Goal: Task Accomplishment & Management: Manage account settings

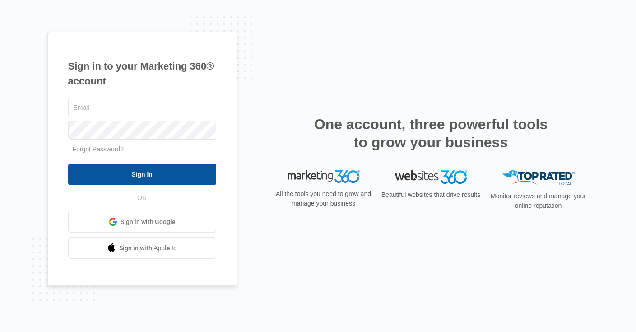
type input "[EMAIL_ADDRESS][DOMAIN_NAME]"
click at [154, 173] on input "Sign In" at bounding box center [142, 174] width 148 height 22
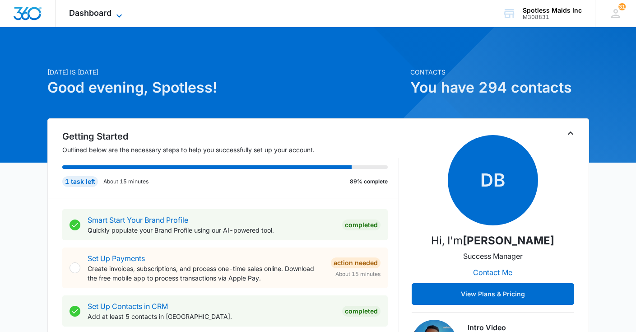
click at [100, 12] on span "Dashboard" at bounding box center [90, 12] width 42 height 9
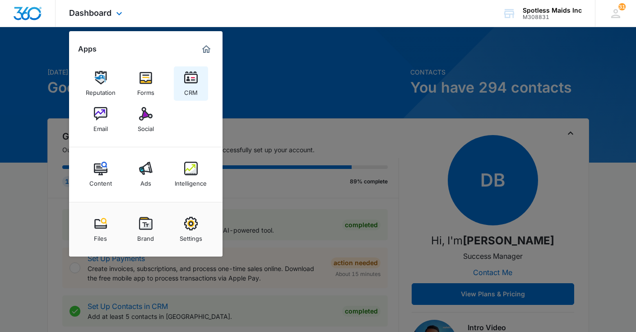
click at [186, 86] on div "CRM" at bounding box center [191, 90] width 14 height 12
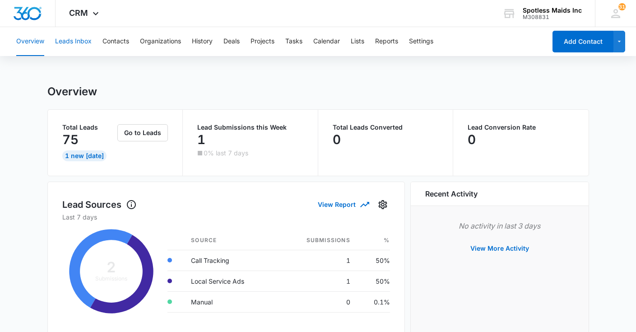
click at [82, 37] on button "Leads Inbox" at bounding box center [73, 41] width 37 height 29
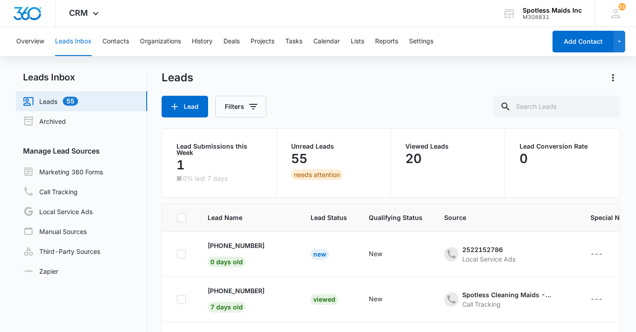
click at [47, 103] on link "Leads 55" at bounding box center [50, 101] width 55 height 11
click at [75, 40] on button "Leads Inbox" at bounding box center [73, 41] width 37 height 29
click at [252, 248] on p "+1 (508) 479-2692" at bounding box center [236, 245] width 57 height 9
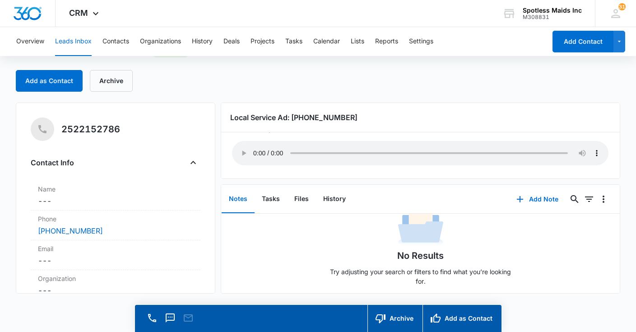
click at [81, 42] on button "Leads Inbox" at bounding box center [73, 41] width 37 height 29
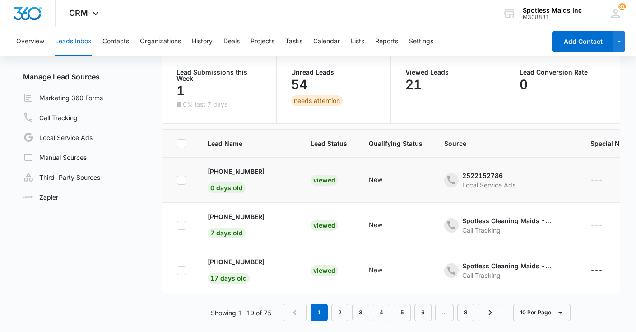
scroll to position [56, 0]
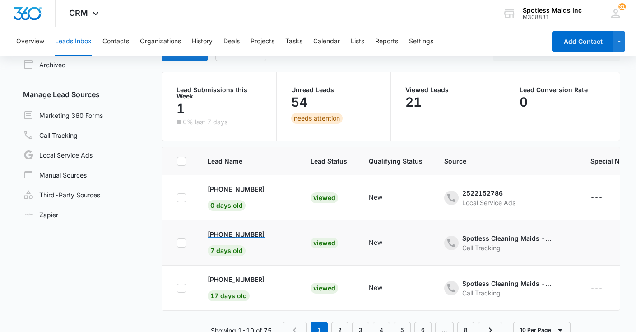
click at [259, 232] on p "+1 (508) 813-3338" at bounding box center [236, 233] width 57 height 9
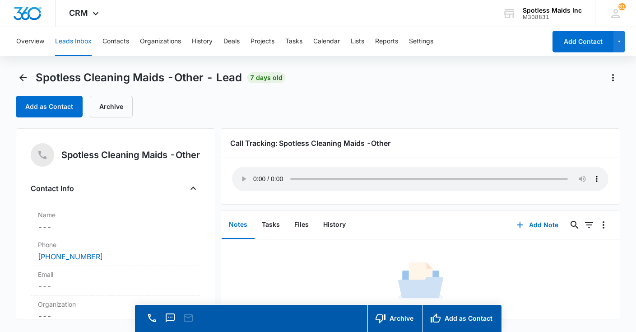
scroll to position [26, 0]
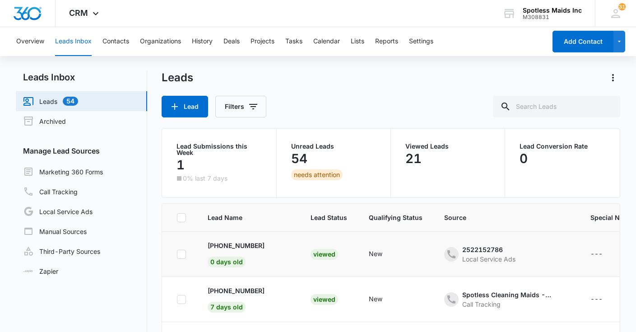
scroll to position [59, 0]
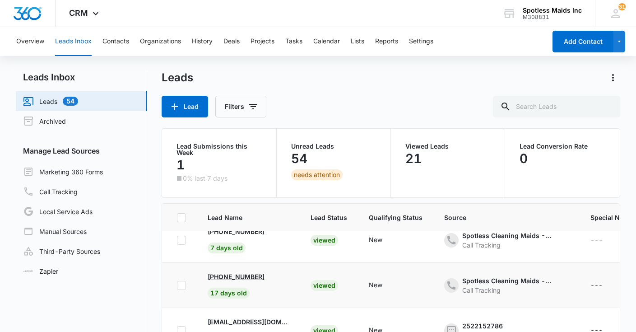
click at [240, 278] on p "+1 (860) 985-3570" at bounding box center [236, 276] width 57 height 9
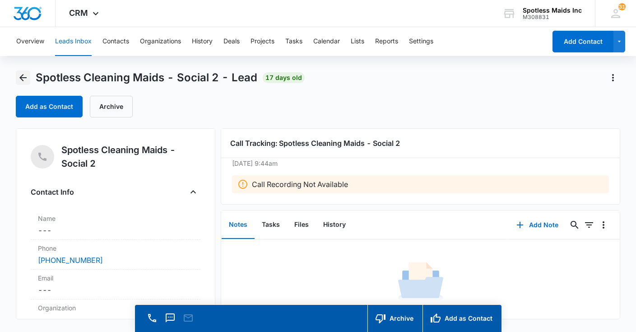
click at [29, 74] on button "Back" at bounding box center [23, 77] width 14 height 14
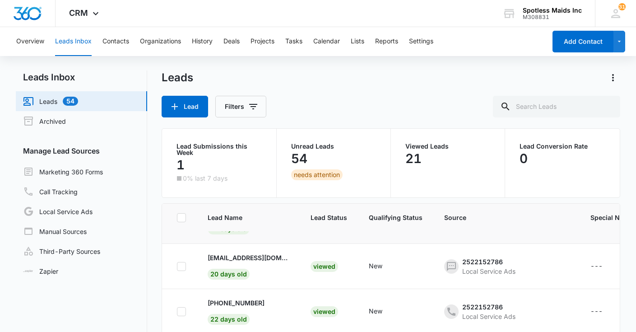
scroll to position [124, 0]
click at [243, 257] on p "natashamatthews8621@gmail.com" at bounding box center [248, 256] width 81 height 9
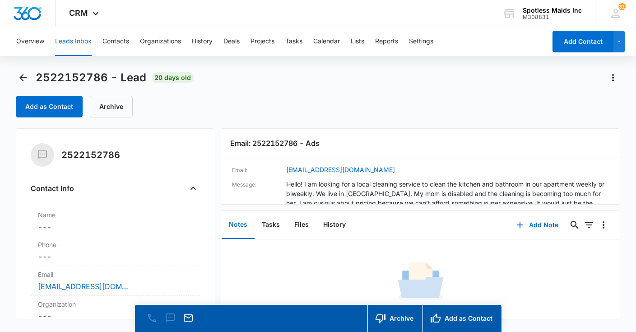
scroll to position [79, 0]
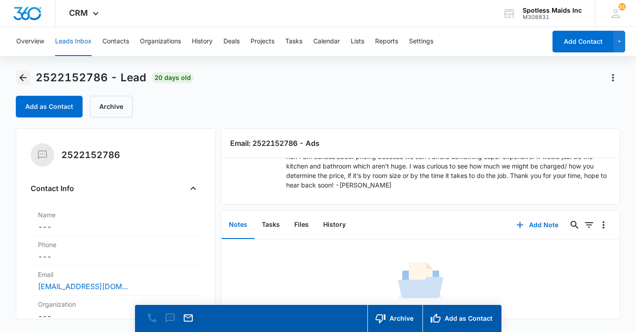
click at [21, 81] on icon "Back" at bounding box center [23, 77] width 11 height 11
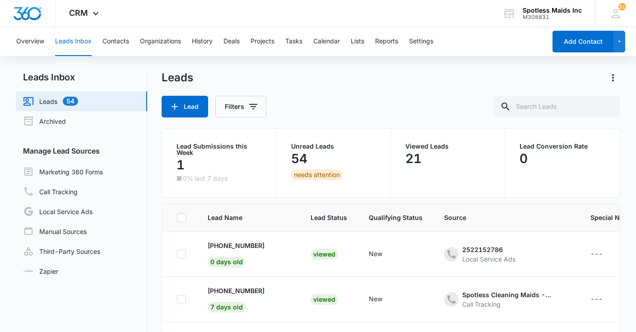
click at [332, 155] on div "54" at bounding box center [333, 158] width 85 height 18
click at [52, 120] on link "Archived" at bounding box center [44, 121] width 43 height 11
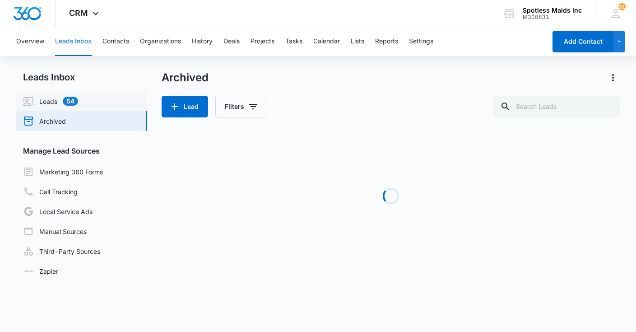
click at [46, 98] on link "Leads 54" at bounding box center [50, 101] width 55 height 11
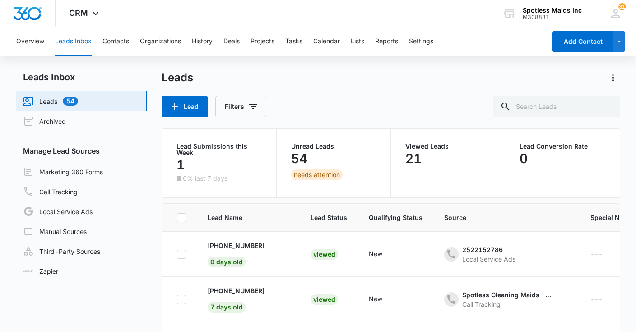
scroll to position [124, 0]
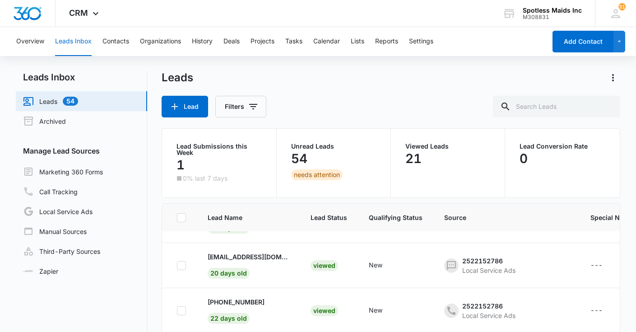
click at [76, 41] on button "Leads Inbox" at bounding box center [73, 41] width 37 height 29
